Goal: Information Seeking & Learning: Learn about a topic

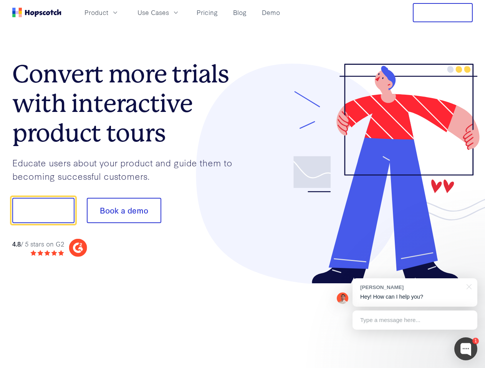
click at [243, 184] on div at bounding box center [358, 174] width 230 height 221
click at [108, 12] on span "Product" at bounding box center [96, 13] width 24 height 10
click at [169, 12] on span "Use Cases" at bounding box center [152, 13] width 31 height 10
click at [443, 13] on button "Free Trial" at bounding box center [443, 12] width 60 height 19
click at [43, 211] on button "Show me!" at bounding box center [43, 210] width 62 height 25
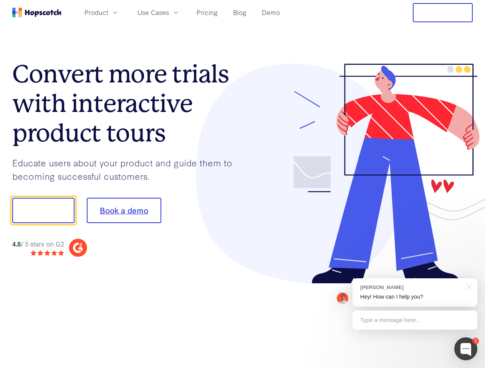
click at [124, 211] on button "Book a demo" at bounding box center [124, 210] width 74 height 25
click at [466, 349] on div at bounding box center [465, 349] width 23 height 23
click at [415, 293] on div "[PERSON_NAME] Hey! How can I help you?" at bounding box center [414, 293] width 125 height 28
click at [467, 286] on div at bounding box center [405, 210] width 144 height 256
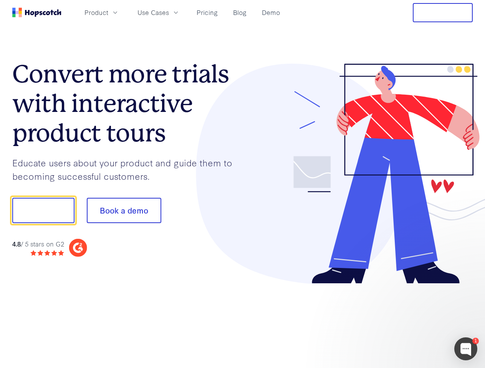
click at [415, 320] on div at bounding box center [405, 261] width 144 height 153
